Goal: Task Accomplishment & Management: Manage account settings

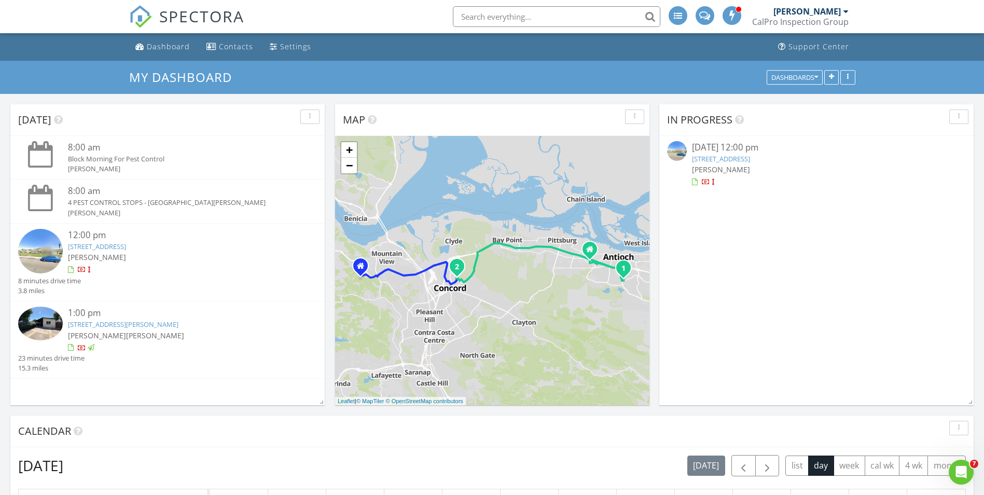
click at [122, 325] on link "2109 Roskelley Dr, Concord, CA 94519" at bounding box center [123, 324] width 111 height 9
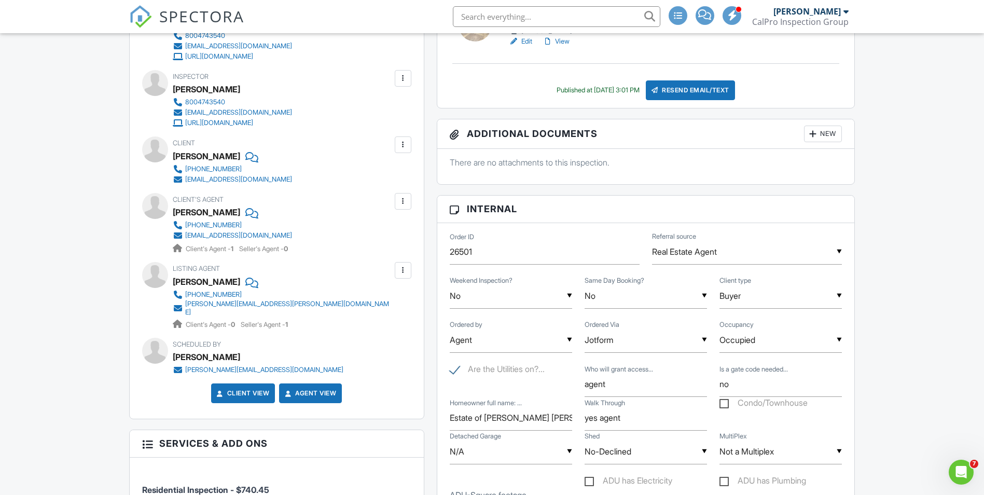
scroll to position [363, 0]
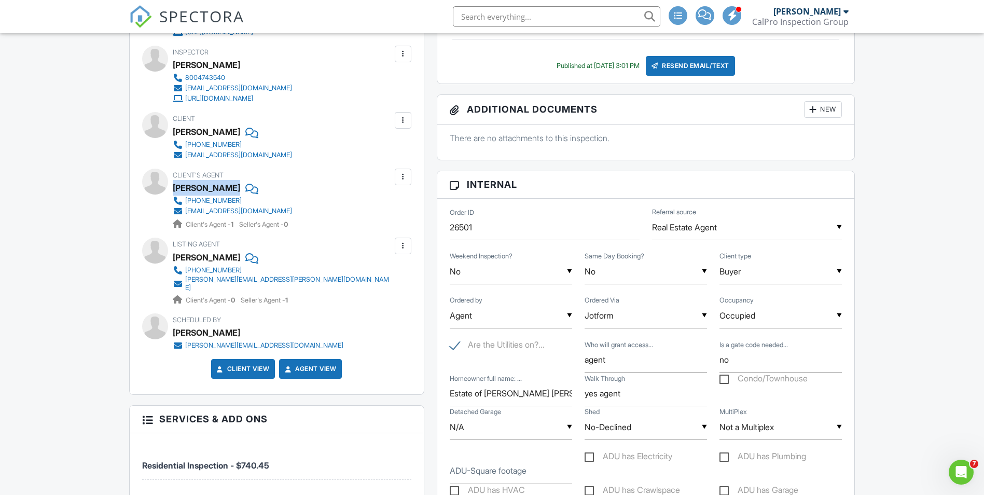
drag, startPoint x: 174, startPoint y: 186, endPoint x: 242, endPoint y: 185, distance: 67.5
click at [242, 185] on div "Diane Hermone" at bounding box center [237, 188] width 128 height 16
copy div "Diane Hermone"
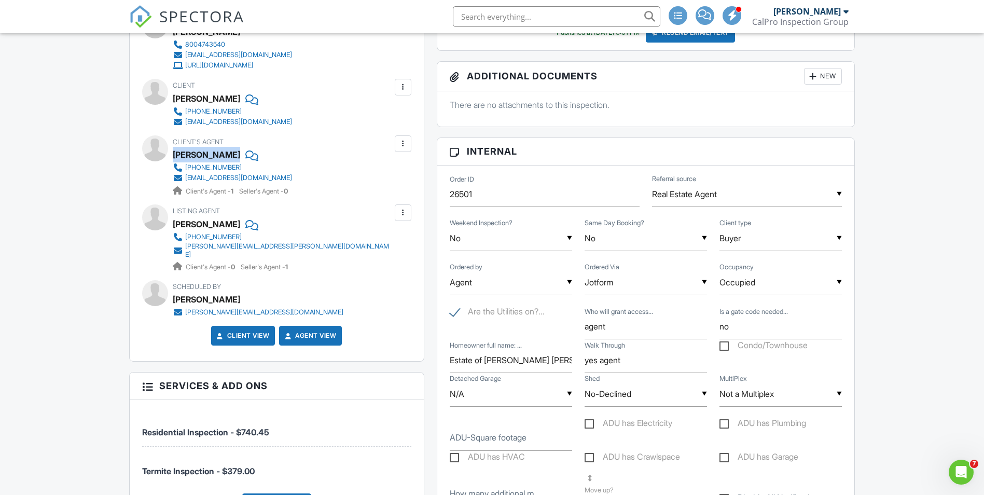
scroll to position [415, 0]
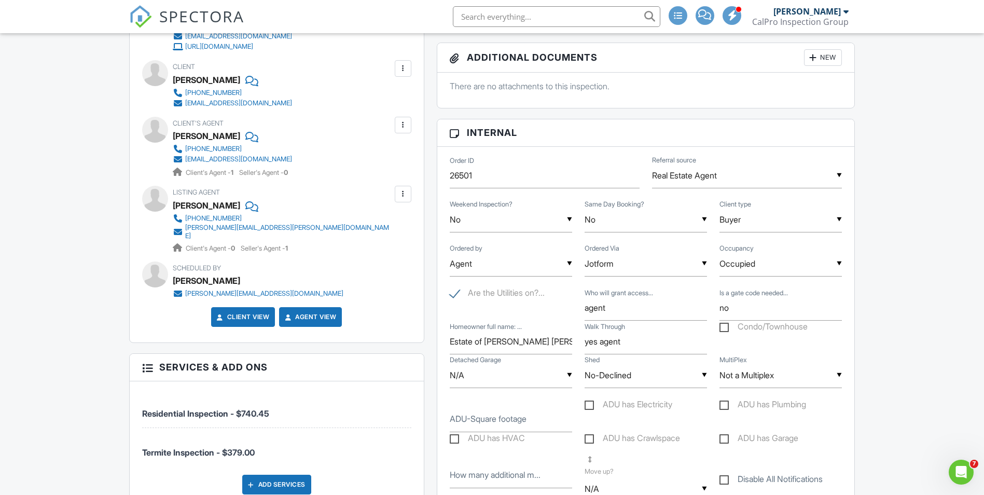
drag, startPoint x: 449, startPoint y: 339, endPoint x: 539, endPoint y: 337, distance: 90.3
click at [539, 337] on div "Homeowner full name: ... Estate of Anna Marie Tronquez Hendryx" at bounding box center [511, 341] width 135 height 25
drag, startPoint x: 450, startPoint y: 340, endPoint x: 612, endPoint y: 329, distance: 162.3
click at [621, 327] on div "Homeowner full name: ... Estate of Anna Marie Tronquez Hendryx Walk Through yes…" at bounding box center [646, 338] width 405 height 34
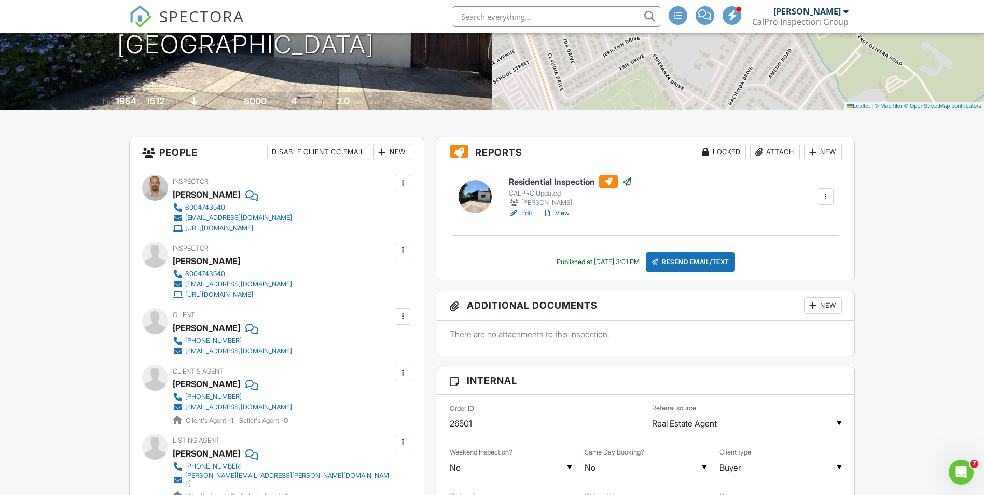
scroll to position [0, 0]
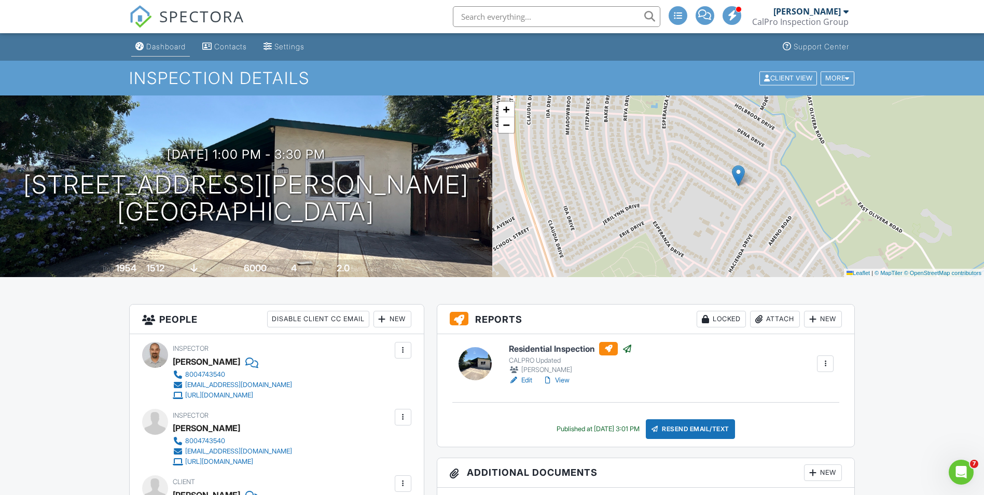
click at [145, 47] on link "Dashboard" at bounding box center [160, 46] width 59 height 19
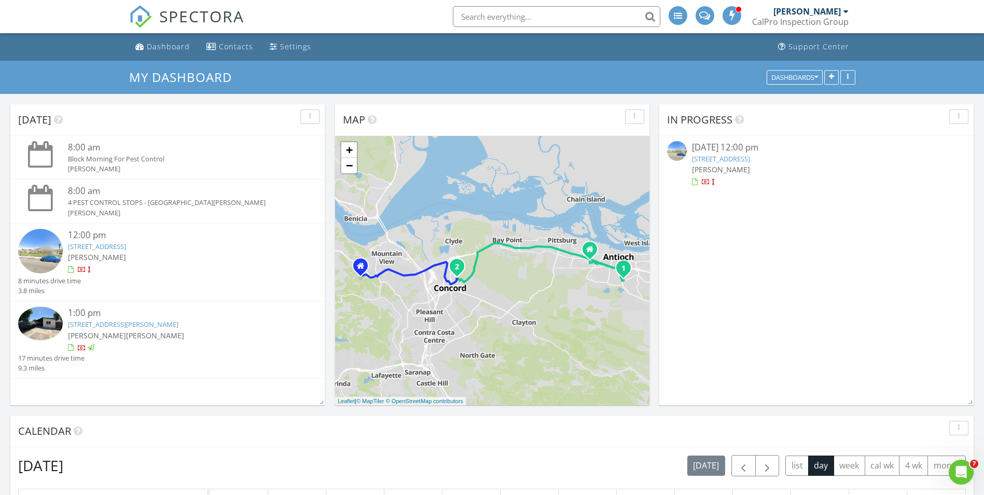
click at [126, 249] on link "[STREET_ADDRESS]" at bounding box center [97, 246] width 58 height 9
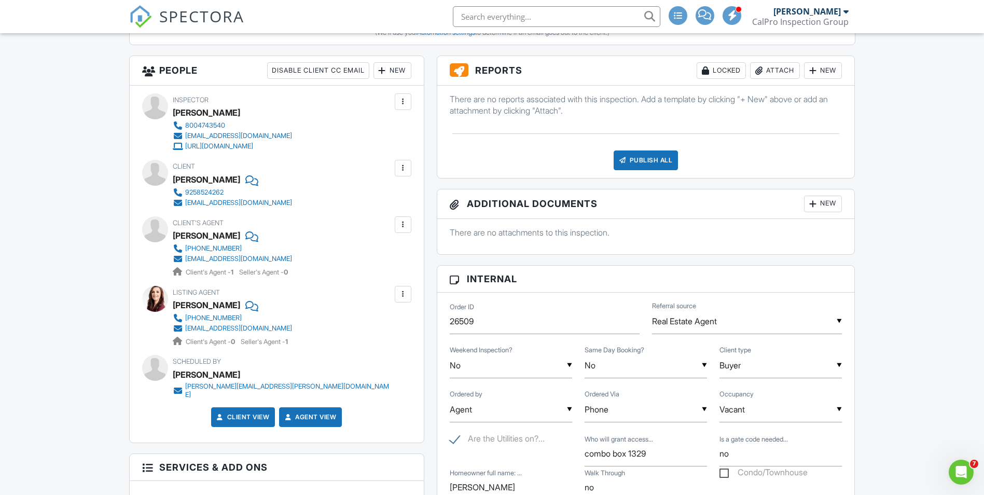
scroll to position [519, 0]
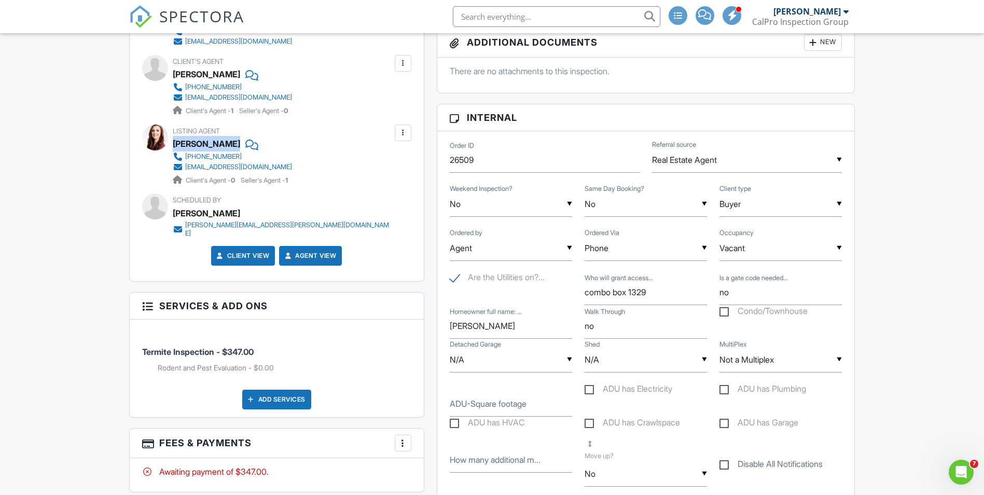
drag, startPoint x: 173, startPoint y: 142, endPoint x: 268, endPoint y: 150, distance: 95.9
click at [268, 150] on div "[PERSON_NAME]" at bounding box center [237, 144] width 128 height 16
copy div "[PERSON_NAME]"
drag, startPoint x: 451, startPoint y: 326, endPoint x: 562, endPoint y: 328, distance: 111.6
click at [562, 328] on input "[PERSON_NAME]" at bounding box center [511, 325] width 122 height 25
